Goal: Information Seeking & Learning: Learn about a topic

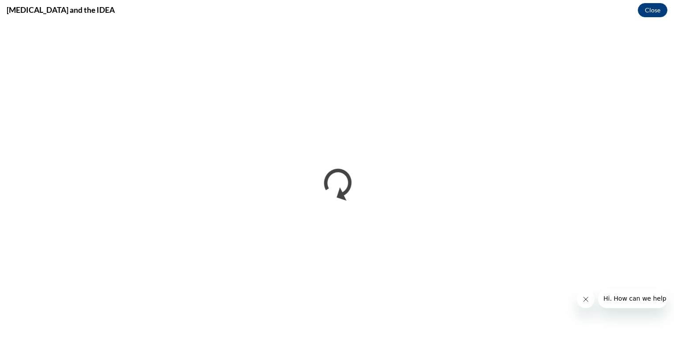
drag, startPoint x: 576, startPoint y: 290, endPoint x: 582, endPoint y: 298, distance: 9.8
click at [582, 298] on icon "Close message from company" at bounding box center [585, 299] width 7 height 7
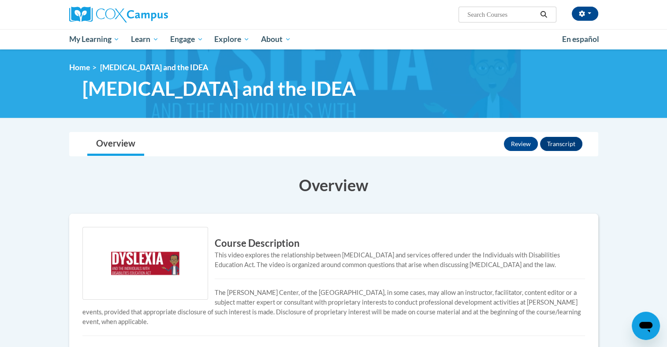
scroll to position [287, 0]
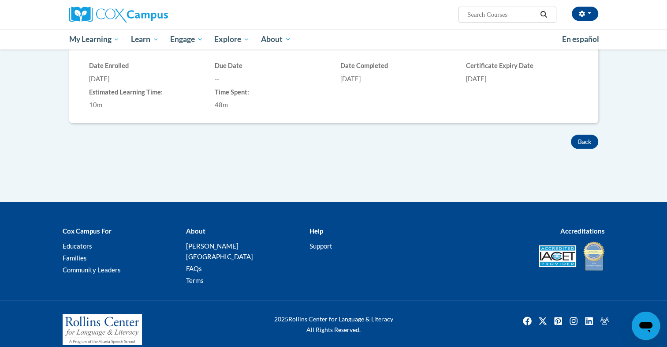
drag, startPoint x: 666, startPoint y: 182, endPoint x: 675, endPoint y: 146, distance: 37.1
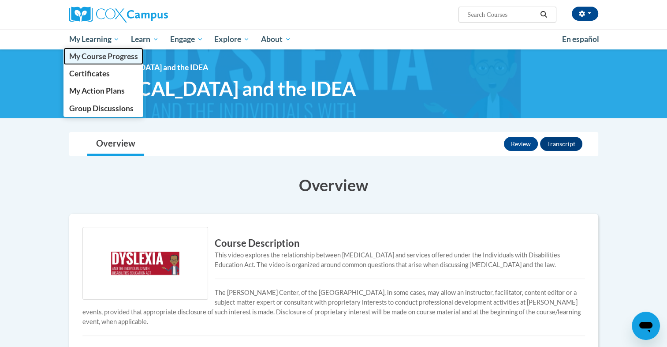
click at [92, 56] on span "My Course Progress" at bounding box center [103, 56] width 69 height 9
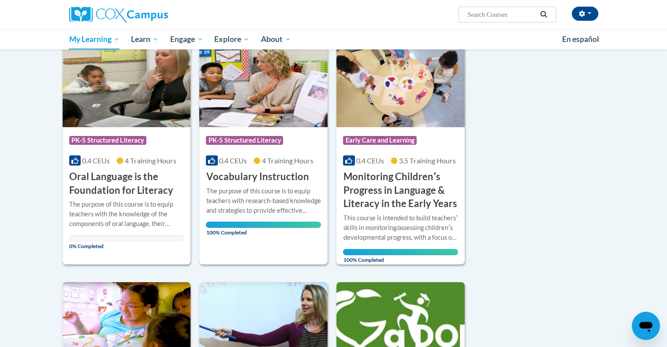
scroll to position [134, 0]
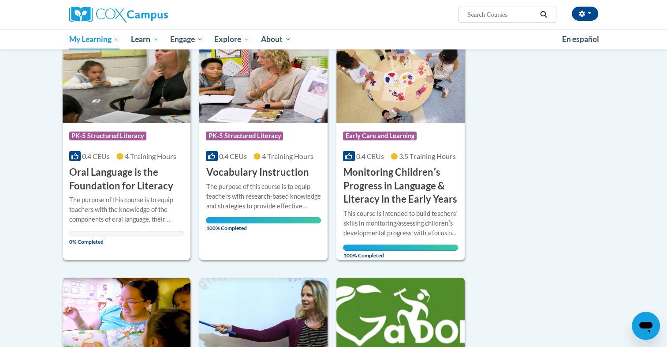
click at [103, 152] on span "0.4 CEUs" at bounding box center [96, 156] width 28 height 8
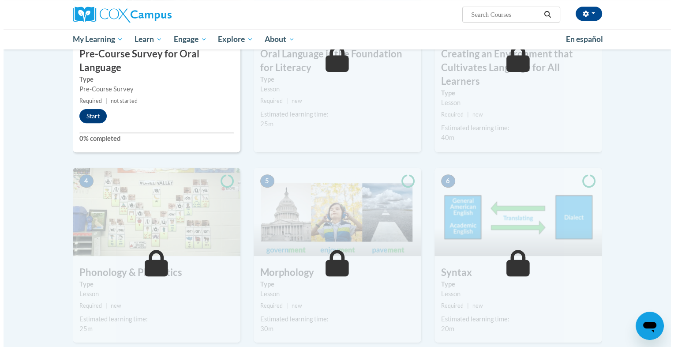
scroll to position [303, 0]
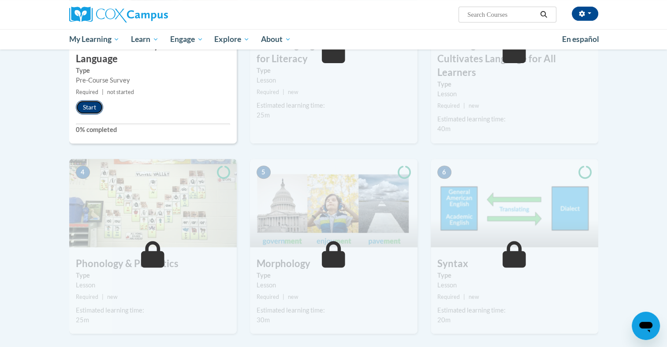
click at [95, 107] on button "Start" at bounding box center [89, 107] width 27 height 14
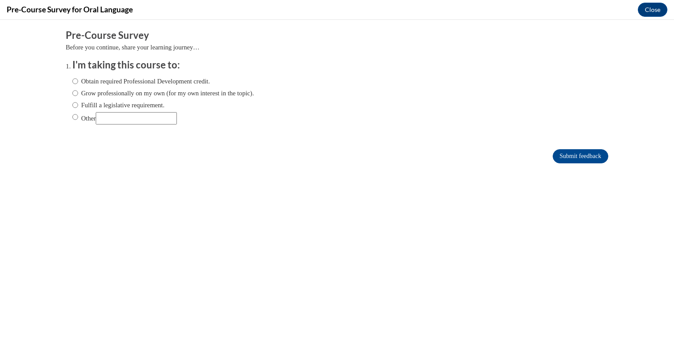
scroll to position [0, 0]
click at [72, 86] on input "Obtain required Professional Development credit." at bounding box center [75, 81] width 6 height 10
radio input "true"
click at [577, 156] on input "Submit feedback" at bounding box center [581, 156] width 56 height 14
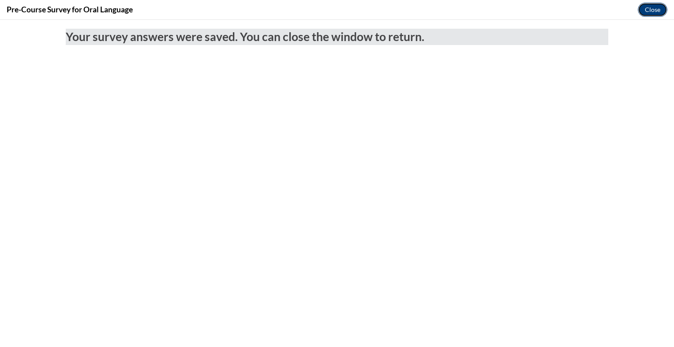
click at [650, 13] on button "Close" at bounding box center [653, 10] width 30 height 14
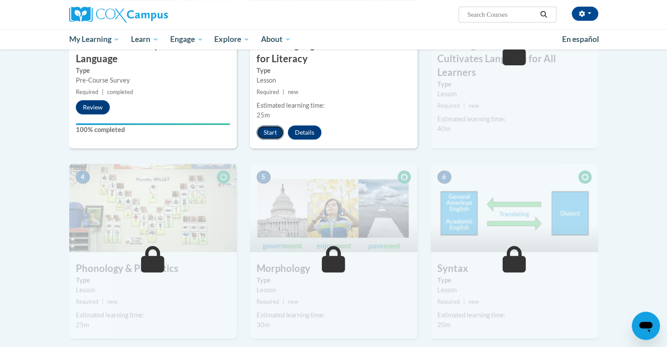
click at [263, 136] on button "Start" at bounding box center [270, 132] width 27 height 14
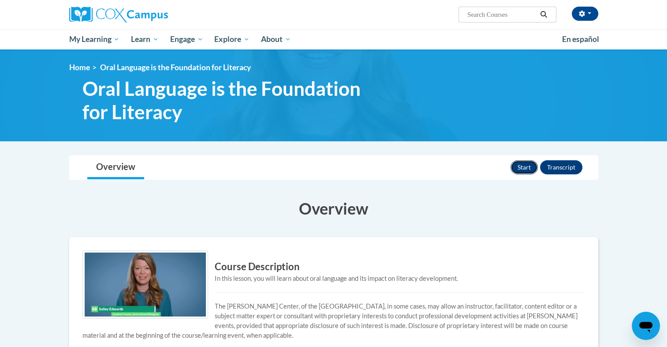
click at [523, 164] on button "Start" at bounding box center [524, 167] width 27 height 14
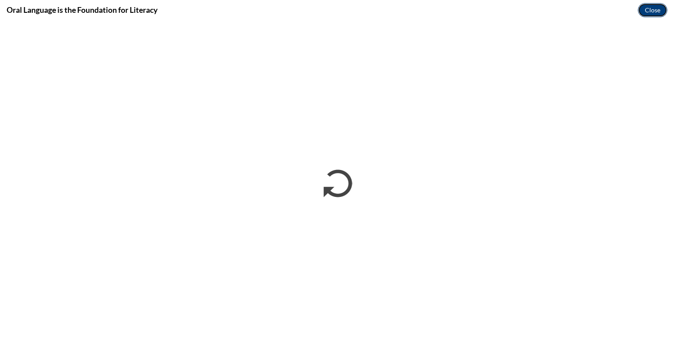
click at [652, 12] on button "Close" at bounding box center [653, 10] width 30 height 14
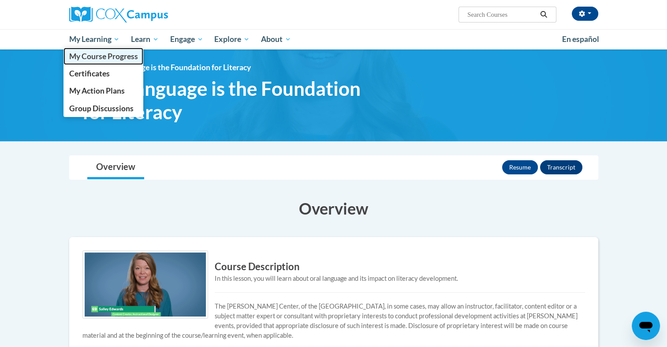
click at [93, 54] on span "My Course Progress" at bounding box center [103, 56] width 69 height 9
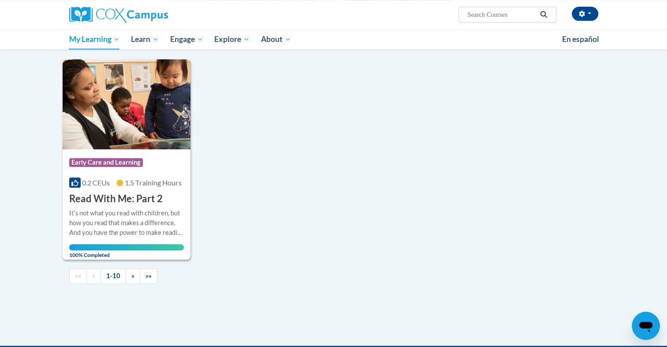
scroll to position [840, 0]
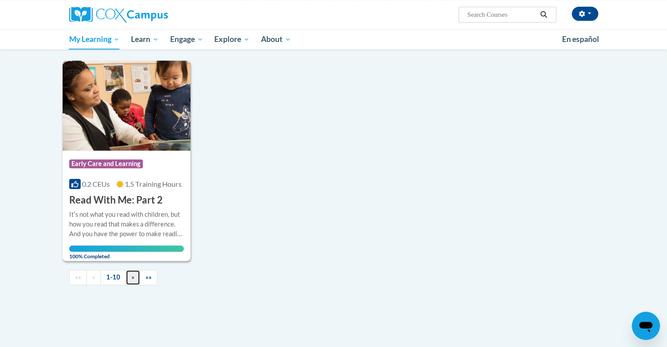
click at [135, 273] on link "»" at bounding box center [133, 276] width 15 height 15
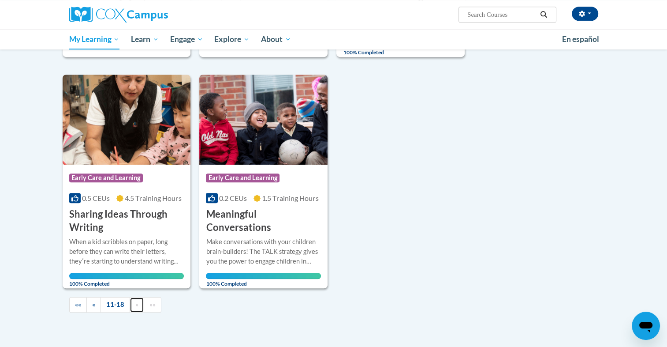
scroll to position [606, 0]
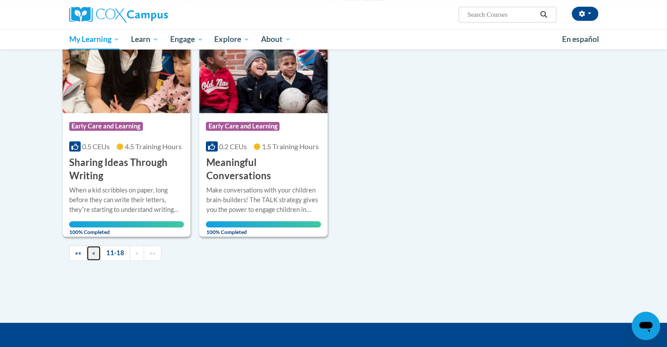
click at [96, 253] on link "«" at bounding box center [93, 252] width 15 height 15
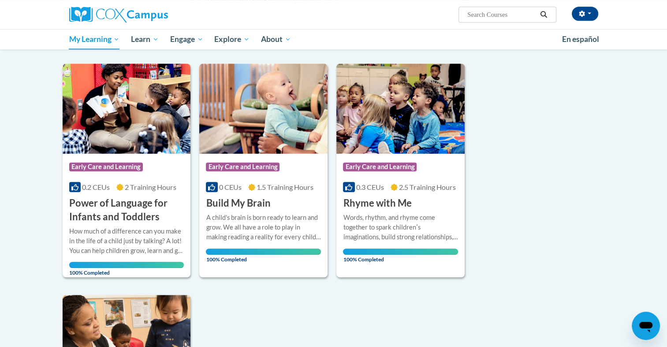
scroll to position [303, 0]
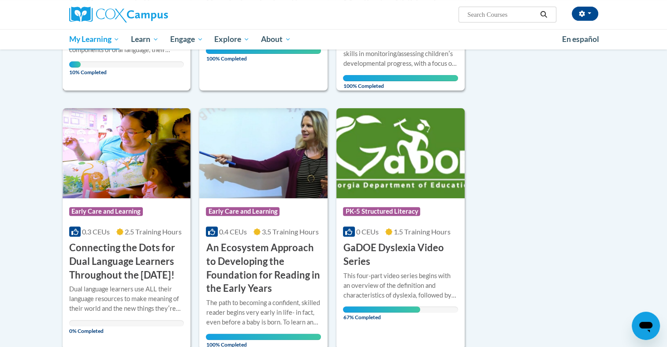
click at [152, 58] on div "The purpose of this course is to equip teachers with the knowledge of the compo…" at bounding box center [126, 47] width 115 height 42
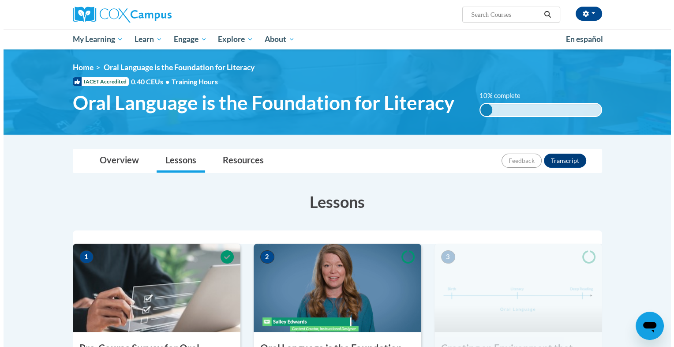
scroll to position [303, 0]
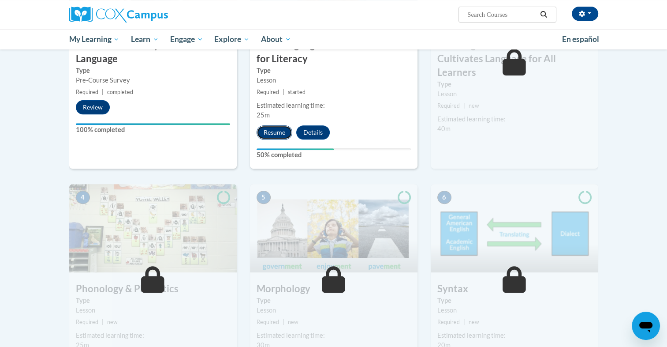
click at [273, 132] on button "Resume" at bounding box center [275, 132] width 36 height 14
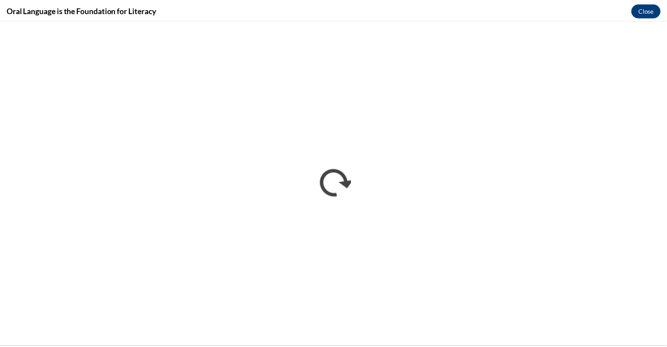
scroll to position [0, 0]
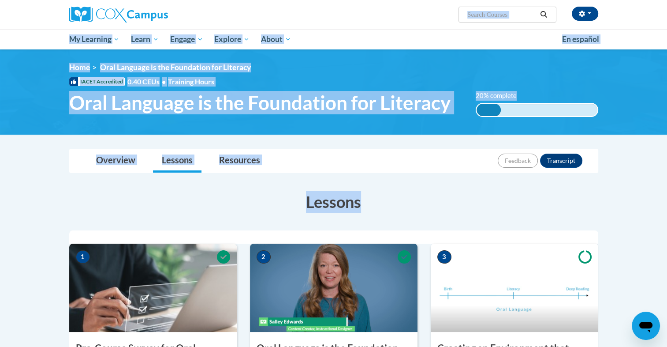
click at [667, 182] on html "[PERSON_NAME] ([GEOGRAPHIC_DATA]/New_York UTC-04:00) My Profile Inbox My Transc…" at bounding box center [333, 173] width 667 height 347
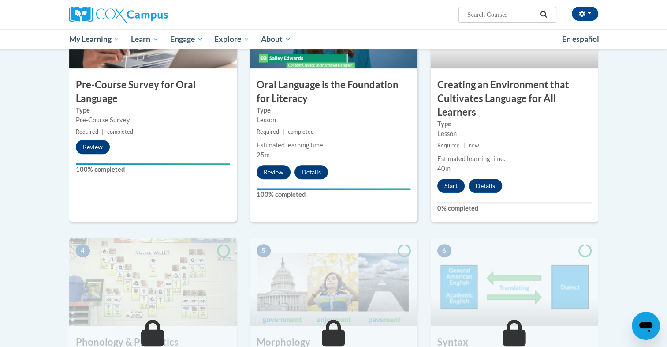
scroll to position [220, 0]
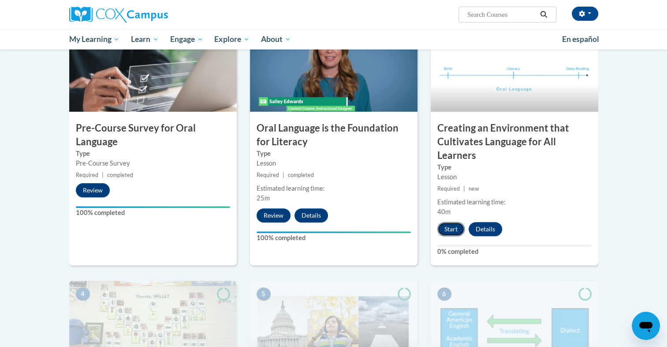
click at [438, 228] on button "Start" at bounding box center [451, 229] width 27 height 14
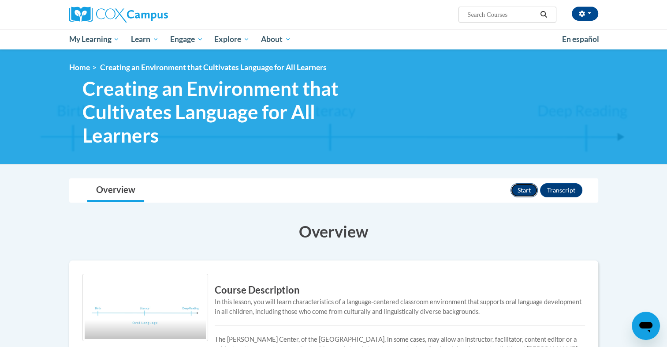
click at [524, 184] on button "Start" at bounding box center [524, 190] width 27 height 14
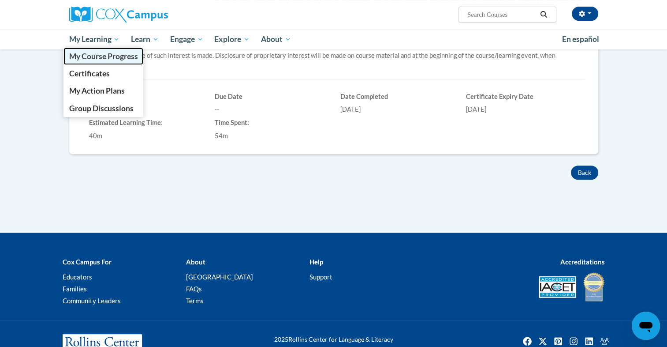
click at [122, 53] on span "My Course Progress" at bounding box center [103, 56] width 69 height 9
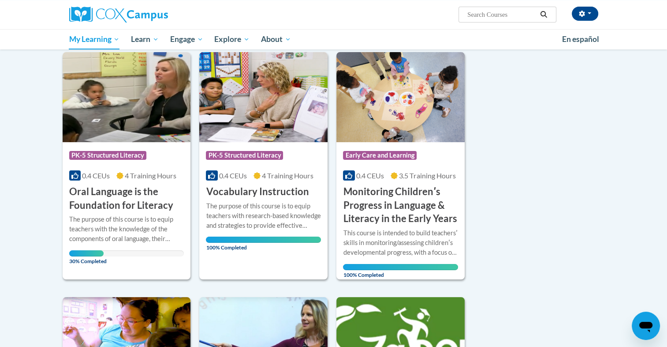
scroll to position [137, 0]
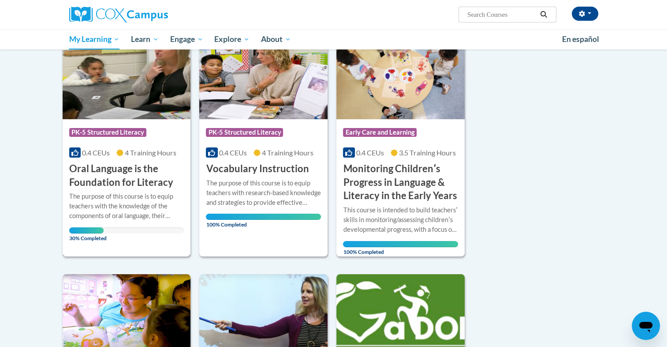
click at [95, 180] on h3 "Oral Language is the Foundation for Literacy" at bounding box center [126, 175] width 115 height 27
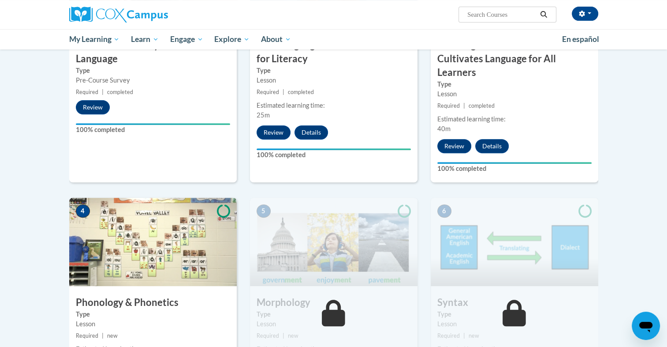
scroll to position [606, 0]
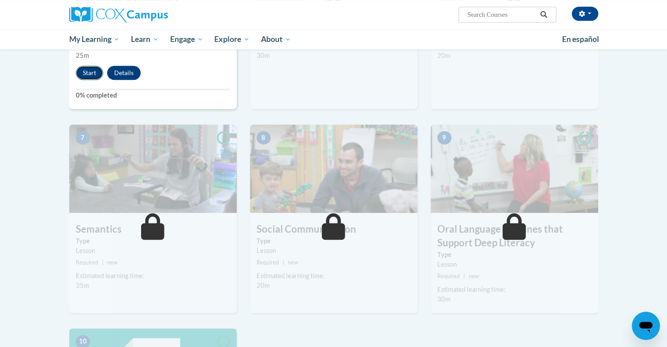
click at [86, 71] on button "Start" at bounding box center [89, 73] width 27 height 14
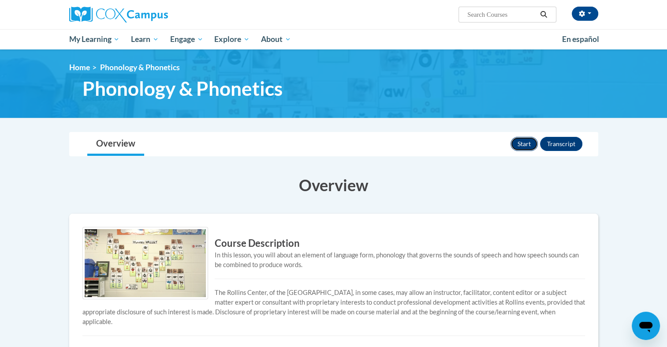
click at [528, 142] on button "Start" at bounding box center [524, 144] width 27 height 14
